Goal: Find specific fact: Find contact information

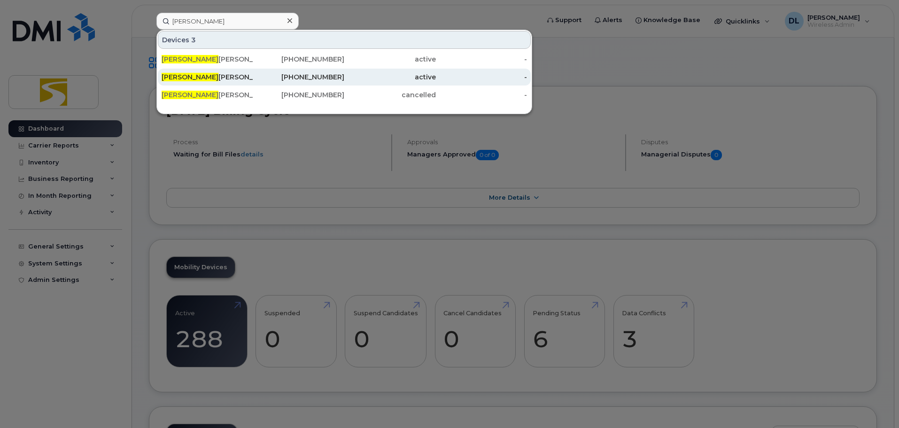
type input "[PERSON_NAME]"
click at [254, 77] on div "[PHONE_NUMBER]" at bounding box center [299, 76] width 92 height 9
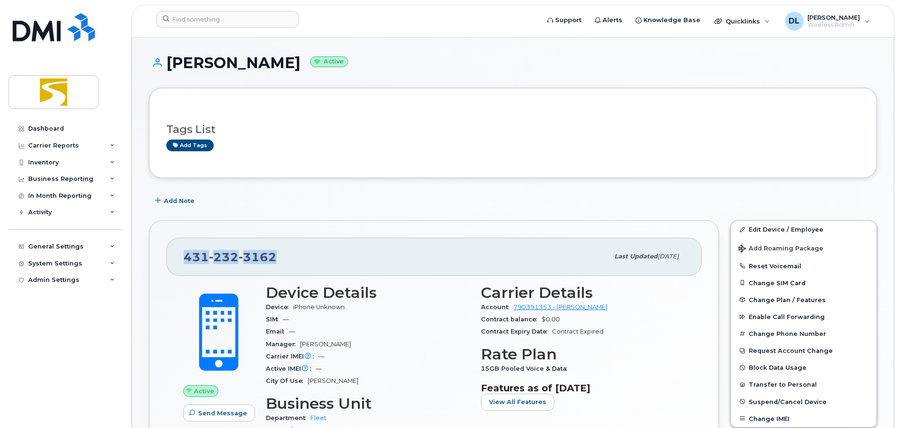
drag, startPoint x: 276, startPoint y: 256, endPoint x: 183, endPoint y: 261, distance: 93.7
click at [183, 261] on div "431 232 3162 Last updated Feb 18, 2025" at bounding box center [434, 257] width 536 height 38
copy span "431 232 3162"
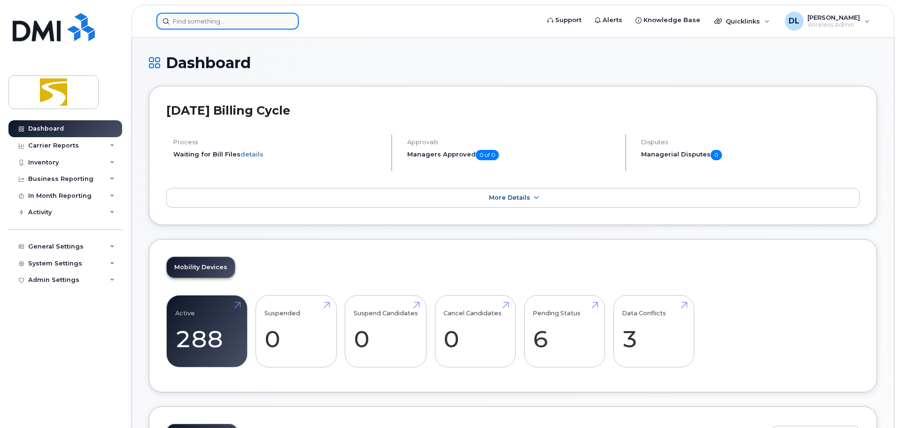
click at [214, 22] on input at bounding box center [227, 21] width 142 height 17
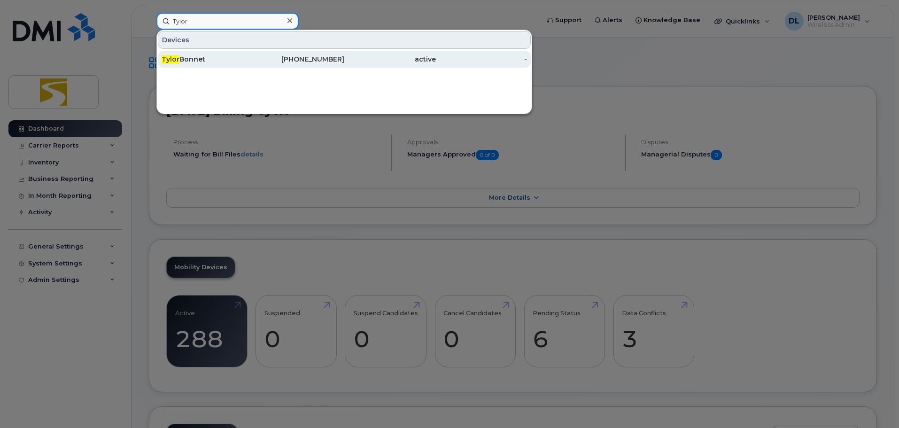
type input "Tylor"
click at [268, 58] on div "431-866-2793" at bounding box center [299, 59] width 92 height 9
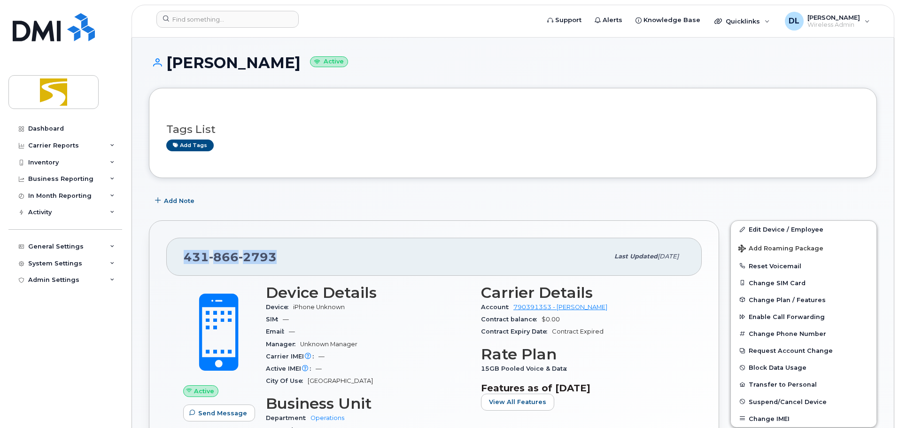
drag, startPoint x: 281, startPoint y: 249, endPoint x: 172, endPoint y: 254, distance: 109.1
click at [172, 254] on div "431 866 2793 Last updated Apr 16, 2024" at bounding box center [434, 257] width 536 height 38
drag, startPoint x: 214, startPoint y: 252, endPoint x: 369, endPoint y: 218, distance: 159.1
click at [369, 218] on div "431 866 2793 Last updated Apr 16, 2024 Active Send Message 26.55 GB  used 0.00 …" at bounding box center [434, 371] width 582 height 312
drag, startPoint x: 275, startPoint y: 253, endPoint x: 163, endPoint y: 253, distance: 112.3
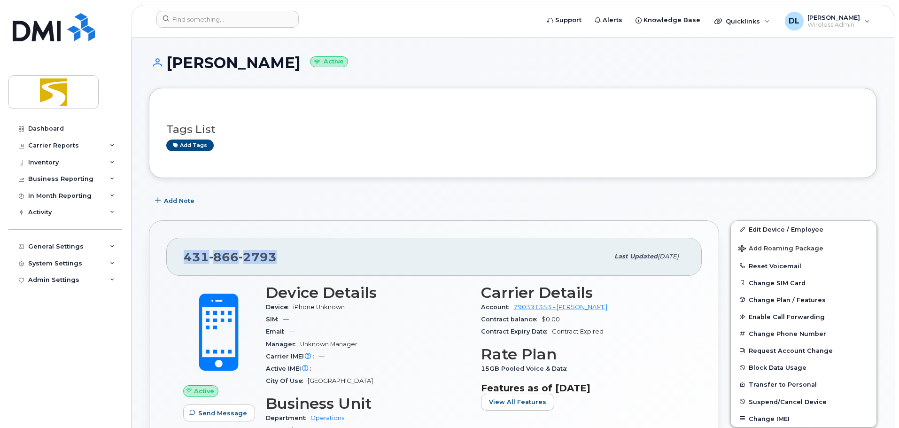
click at [163, 253] on div "431 866 2793 Last updated Apr 16, 2024 Active Send Message 26.55 GB  used 0.00 …" at bounding box center [434, 370] width 570 height 301
copy span "431 866 2793"
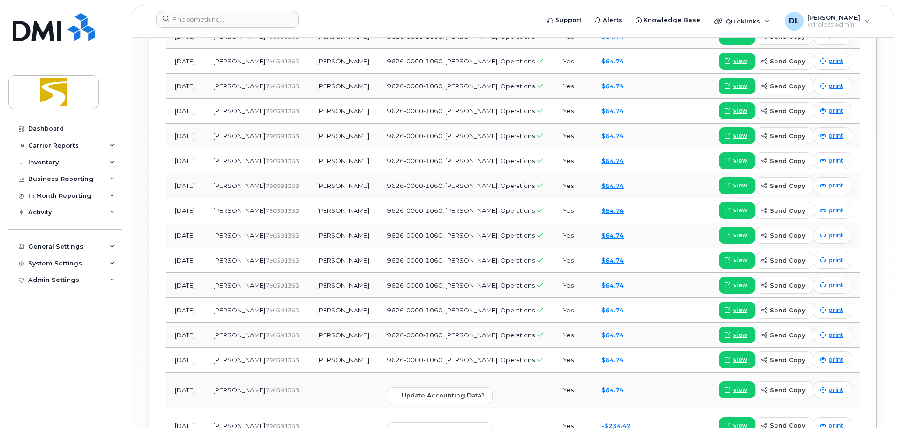
scroll to position [611, 0]
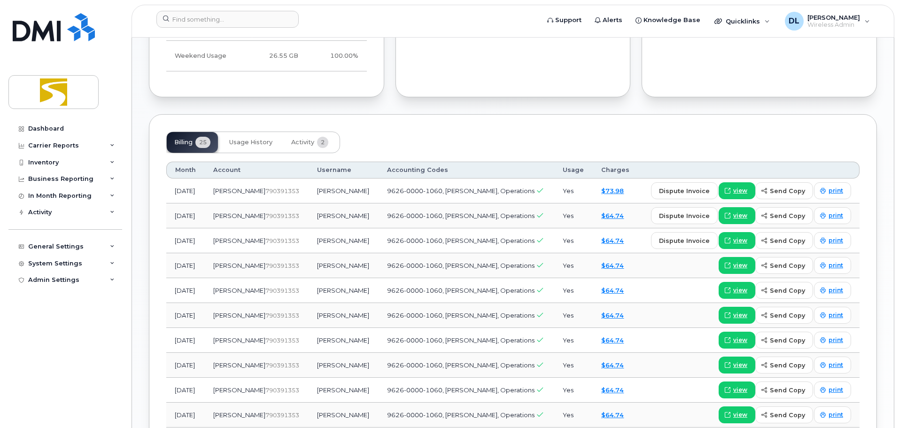
click at [75, 360] on div "Dashboard Carrier Reports Monthly Billing Data Daily Data Pooling Data Behavior…" at bounding box center [66, 267] width 116 height 294
